Goal: Task Accomplishment & Management: Manage account settings

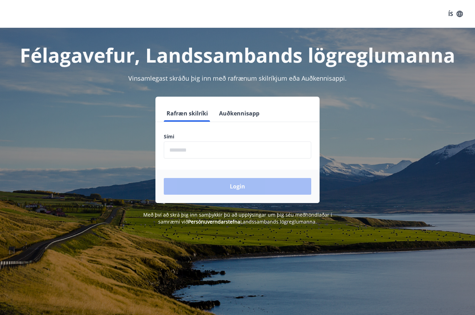
click at [188, 152] on input "phone" at bounding box center [237, 150] width 147 height 17
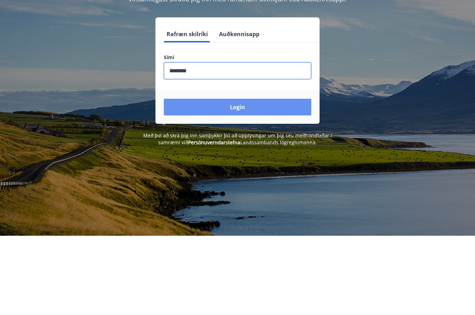
type input "********"
click at [241, 178] on button "Login" at bounding box center [237, 186] width 147 height 17
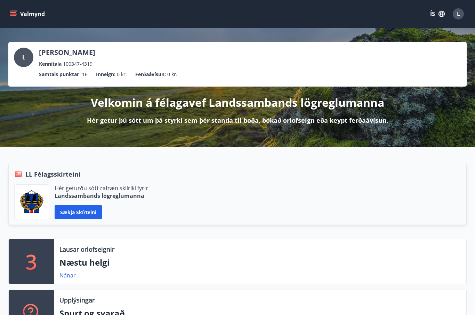
click at [42, 15] on button "Valmynd" at bounding box center [27, 14] width 39 height 13
